Goal: Browse casually

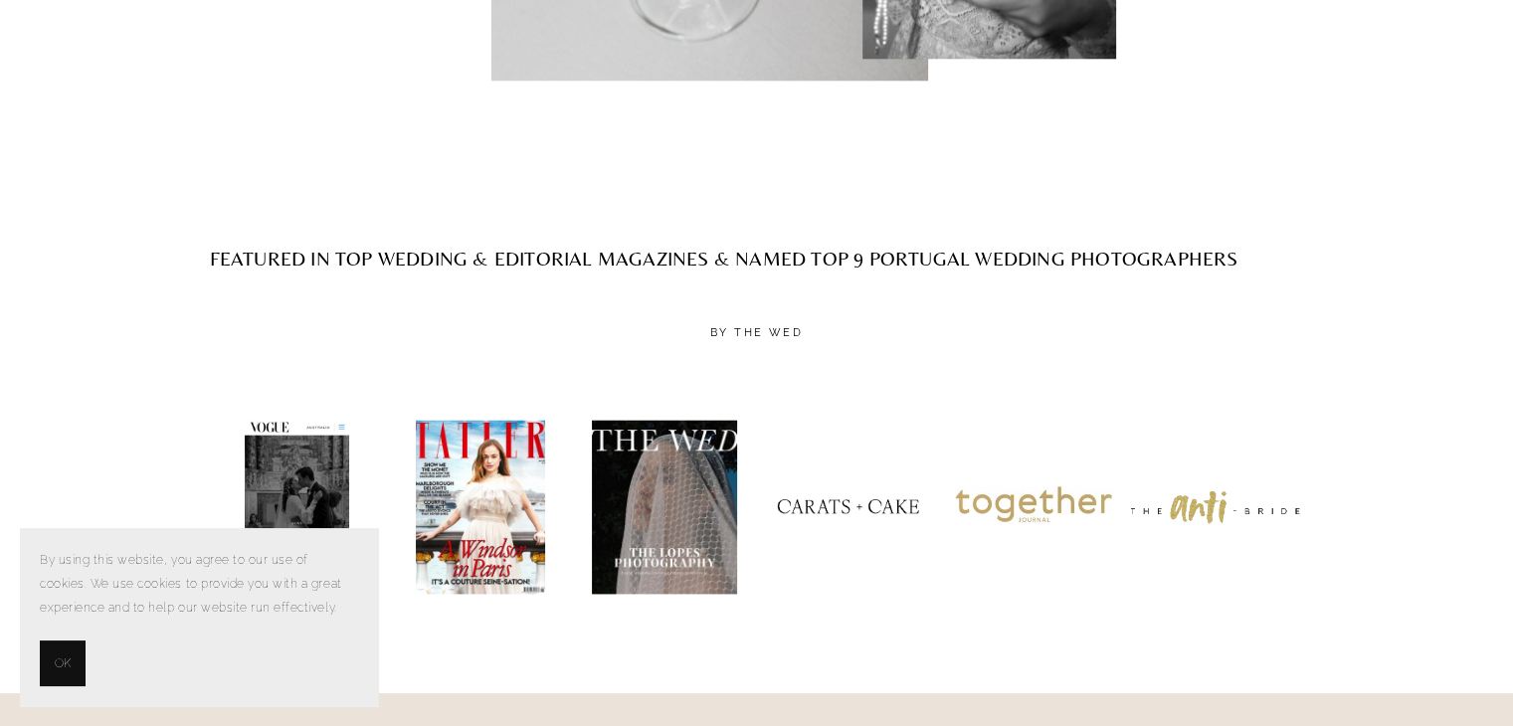
scroll to position [2587, 0]
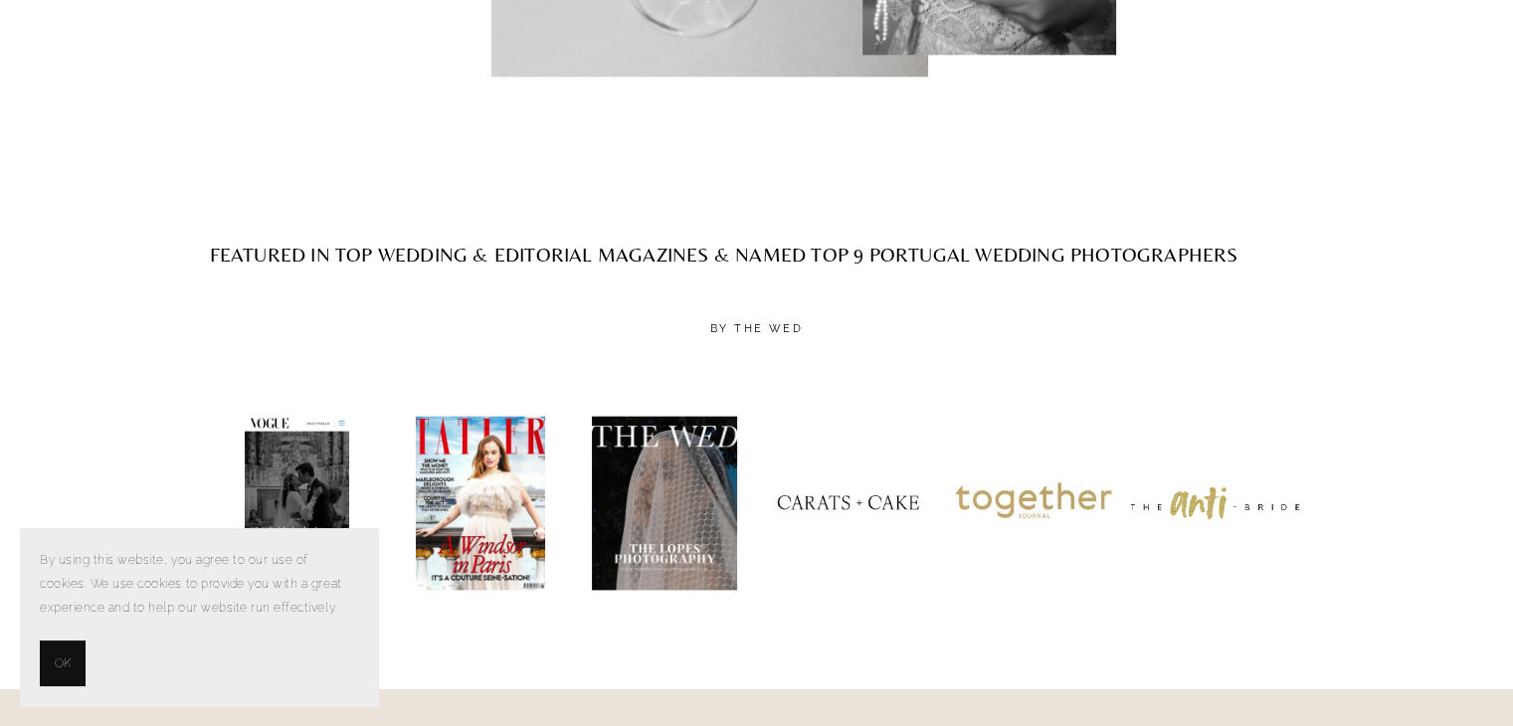
click at [60, 661] on span "OK" at bounding box center [63, 664] width 16 height 24
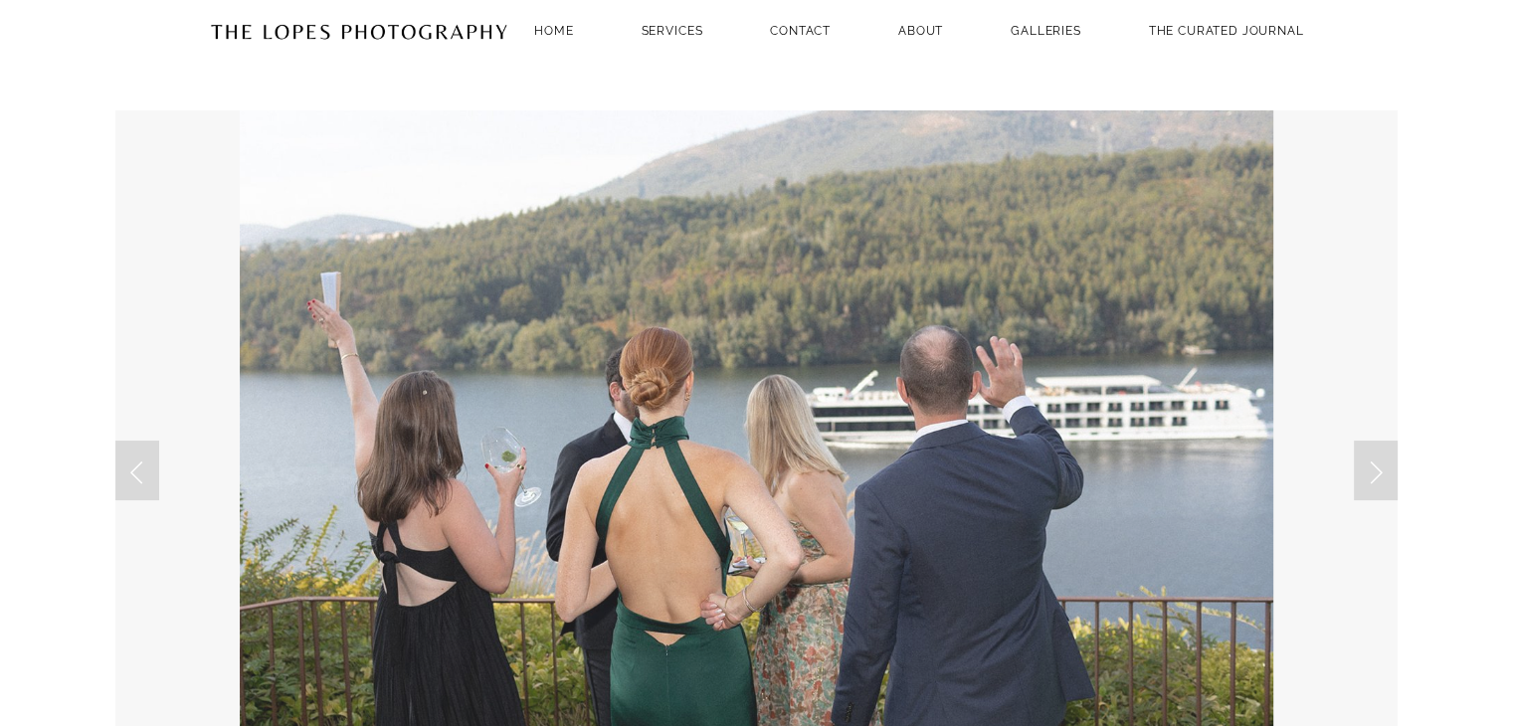
scroll to position [0, 0]
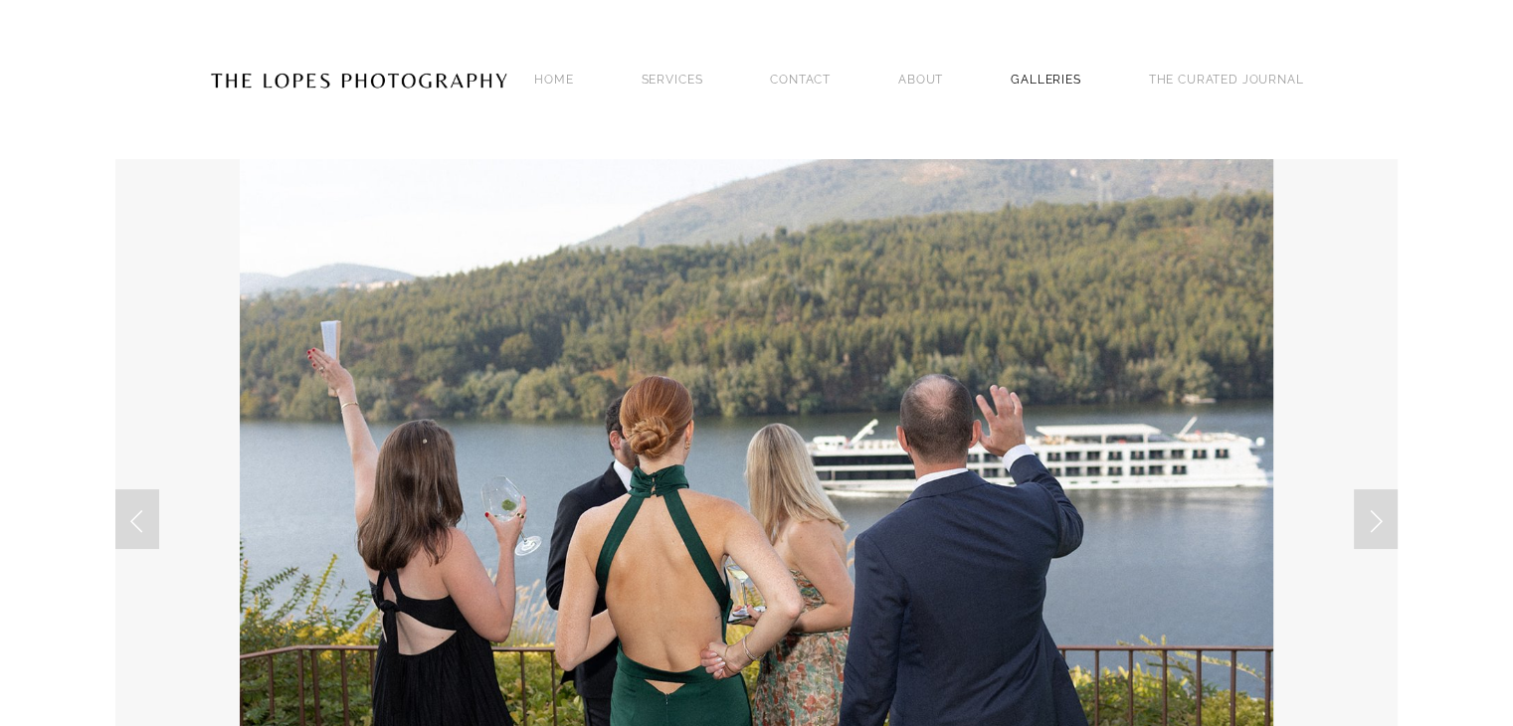
click at [1047, 70] on link "GALLERIES" at bounding box center [1046, 79] width 71 height 27
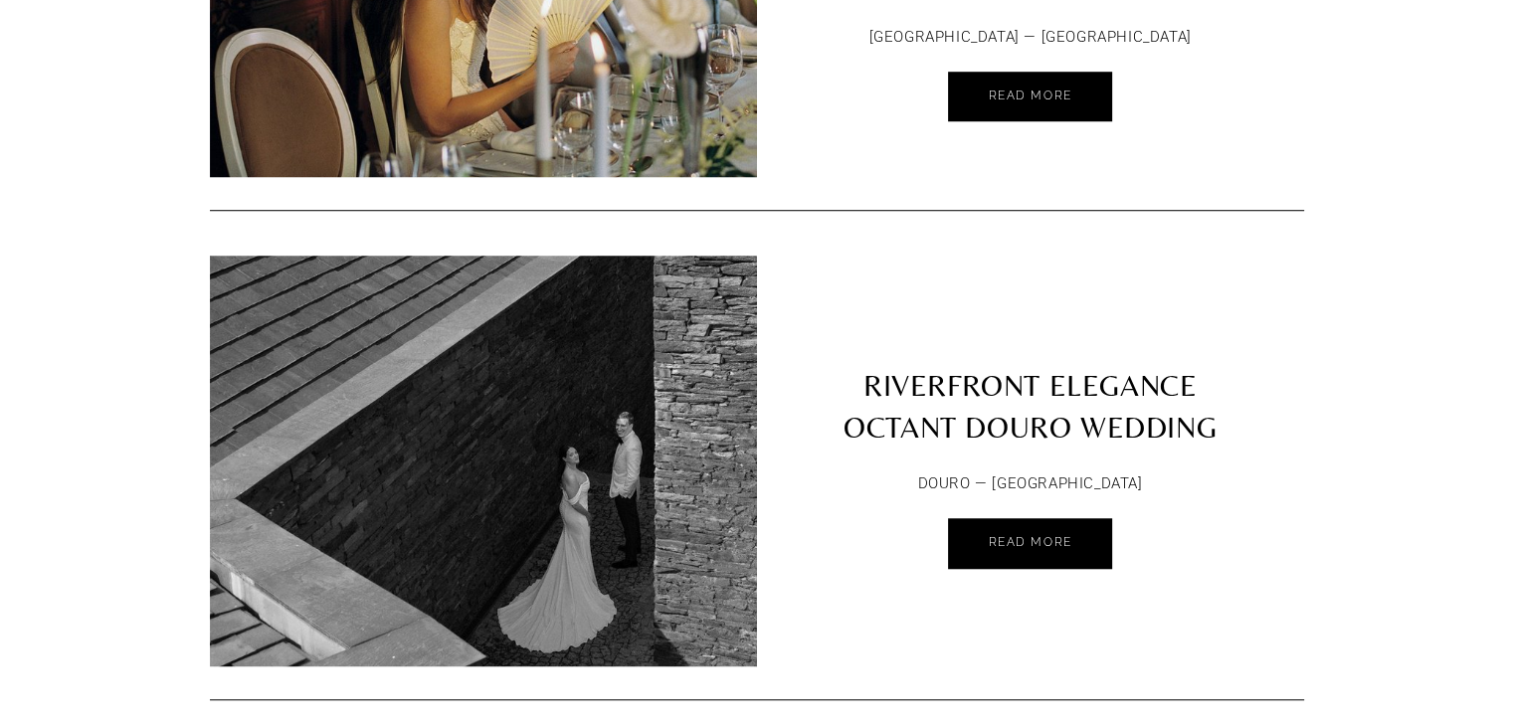
scroll to position [1592, 0]
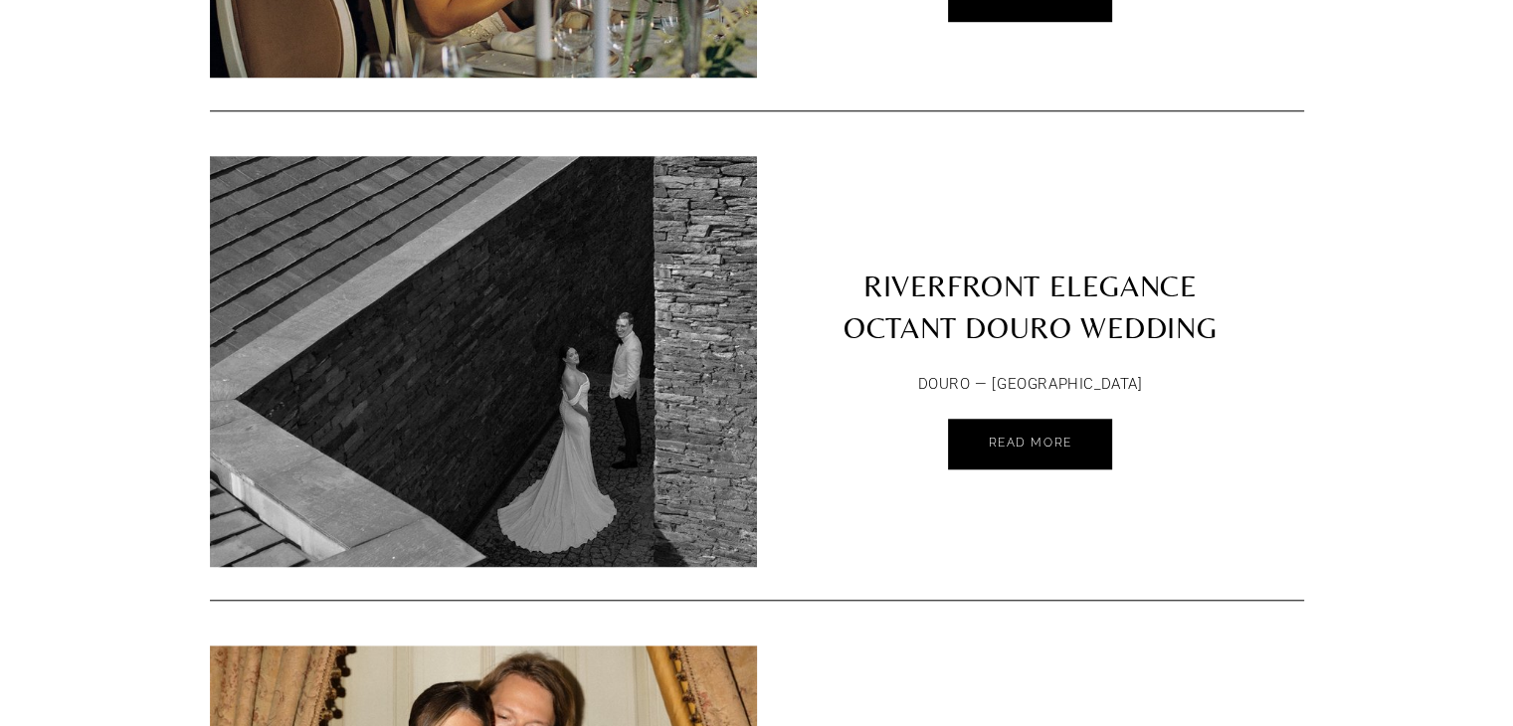
click at [538, 349] on img at bounding box center [483, 274] width 547 height 685
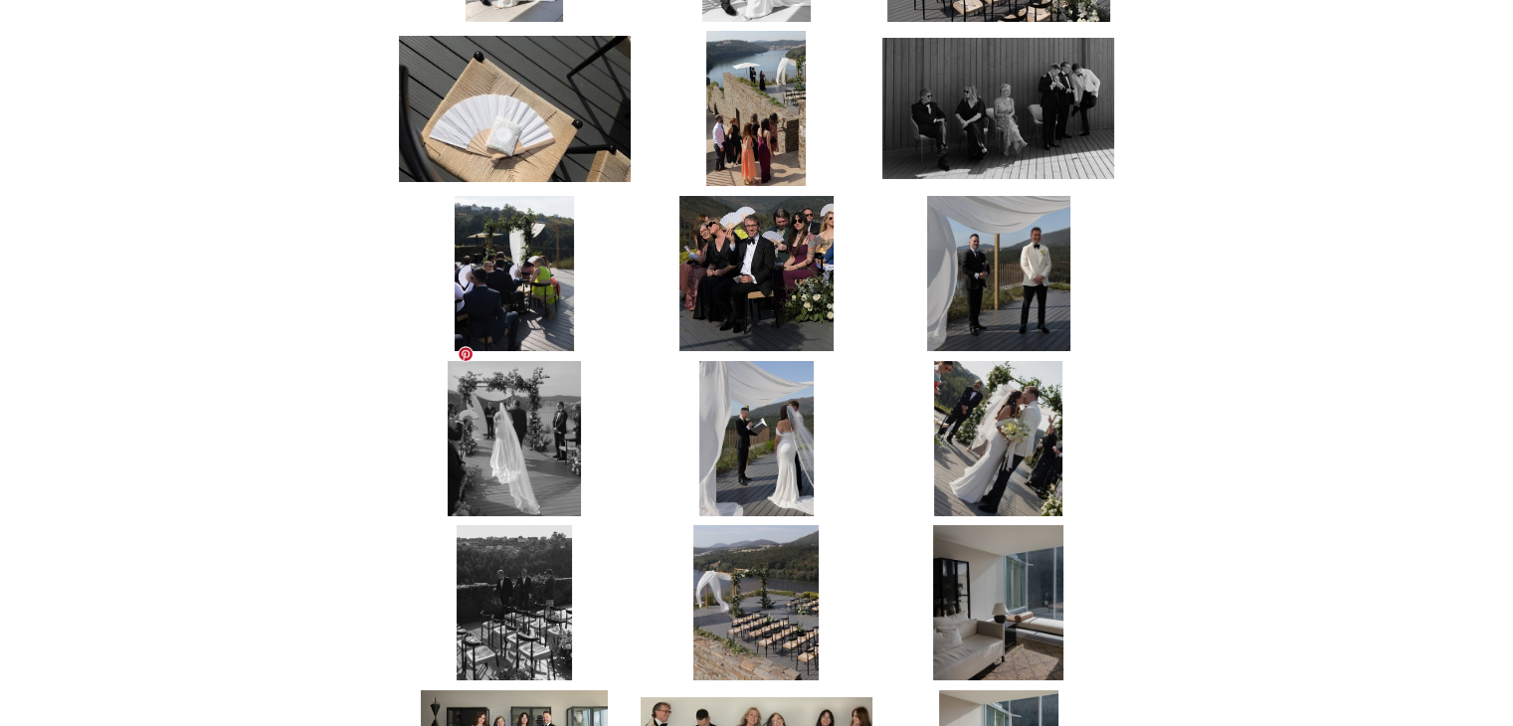
scroll to position [2985, 0]
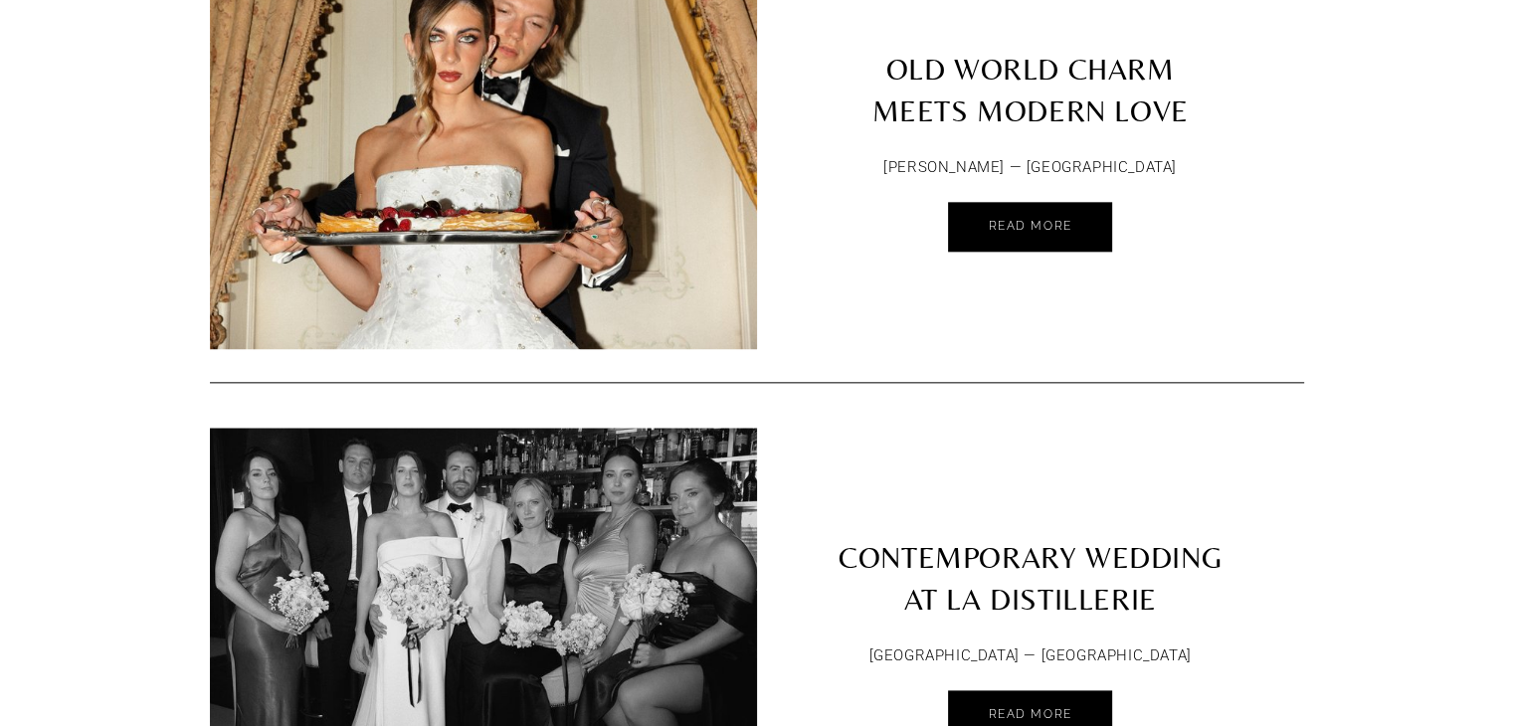
scroll to position [1990, 0]
